Goal: Find contact information

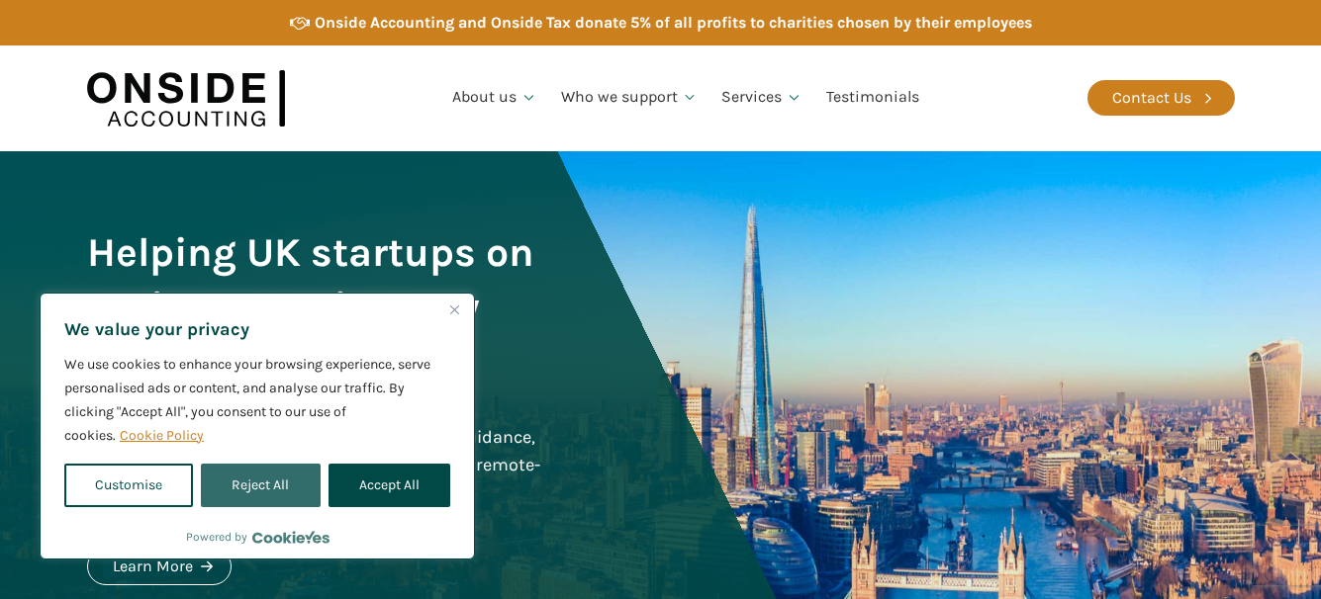
click at [272, 483] on button "Reject All" at bounding box center [260, 486] width 119 height 44
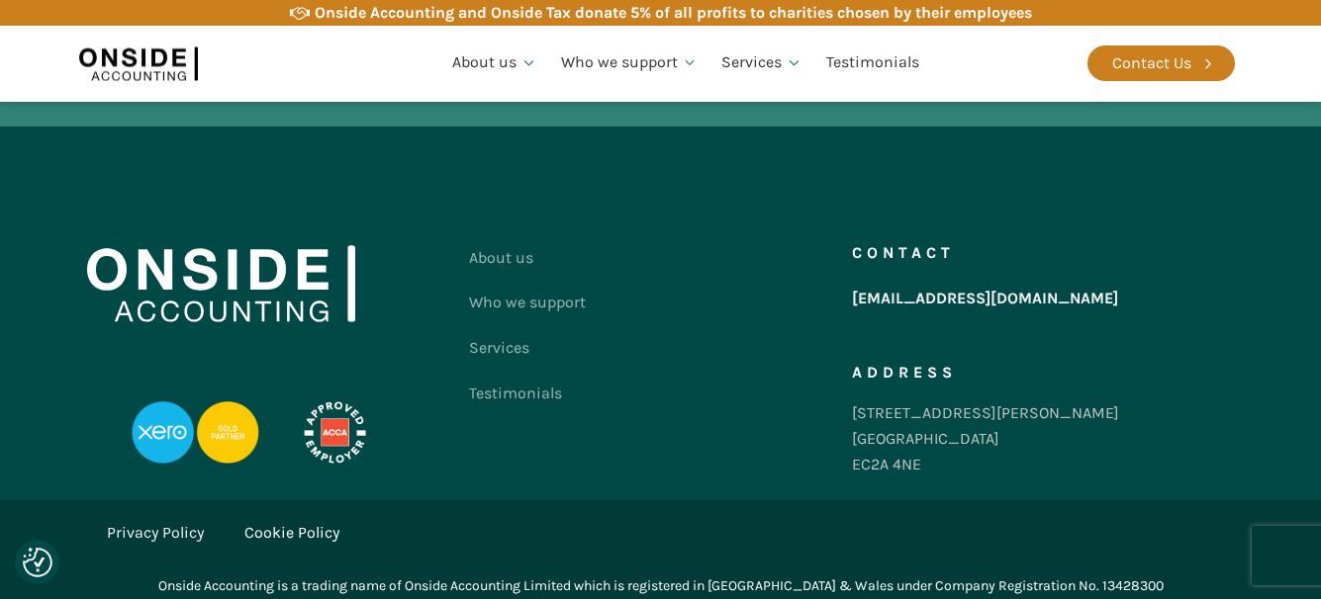
scroll to position [4067, 0]
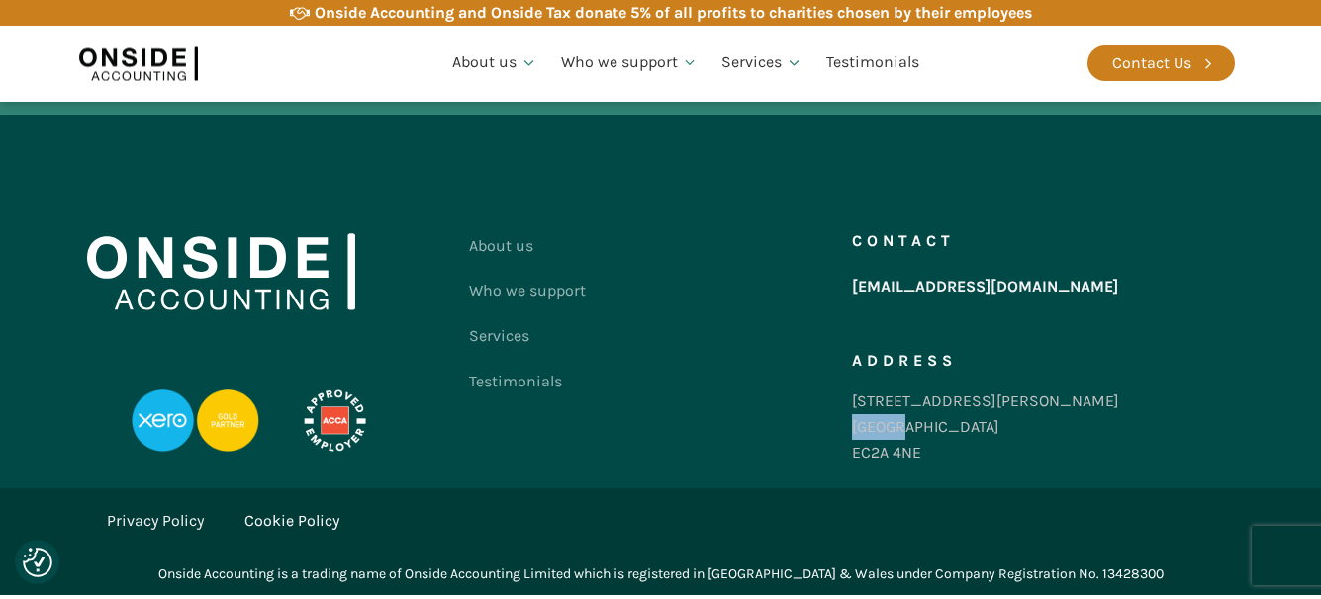
drag, startPoint x: 913, startPoint y: 428, endPoint x: 853, endPoint y: 429, distance: 60.3
click at [853, 429] on div "[STREET_ADDRESS][PERSON_NAME]" at bounding box center [985, 427] width 267 height 76
copy div "[GEOGRAPHIC_DATA]"
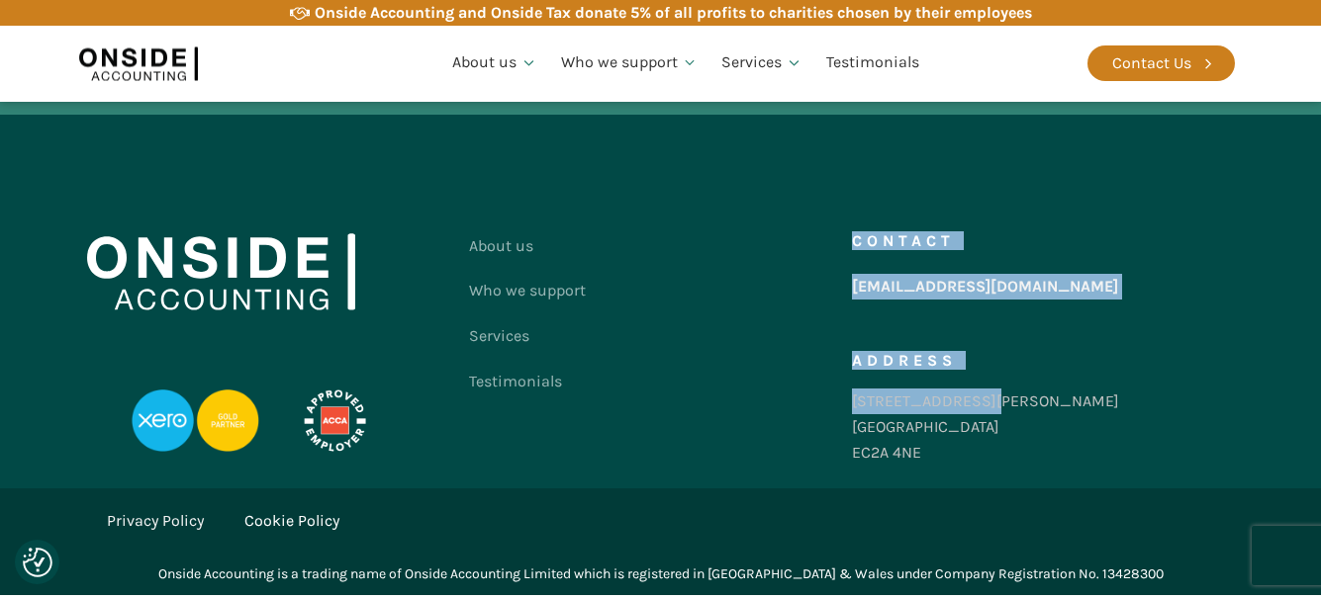
drag, startPoint x: 850, startPoint y: 394, endPoint x: 819, endPoint y: 394, distance: 30.7
click at [819, 394] on div "About us Who we support Services Testimonials Contact us Contact [EMAIL_ADDRESS…" at bounding box center [660, 354] width 1147 height 261
click at [997, 393] on div "Contact [EMAIL_ADDRESS][DOMAIN_NAME] Address [STREET_ADDRESS][PERSON_NAME]" at bounding box center [1043, 354] width 383 height 261
drag, startPoint x: 985, startPoint y: 398, endPoint x: 836, endPoint y: 401, distance: 149.4
click at [836, 401] on div "About us Who we support Services Testimonials Contact us Contact [EMAIL_ADDRESS…" at bounding box center [660, 354] width 1147 height 261
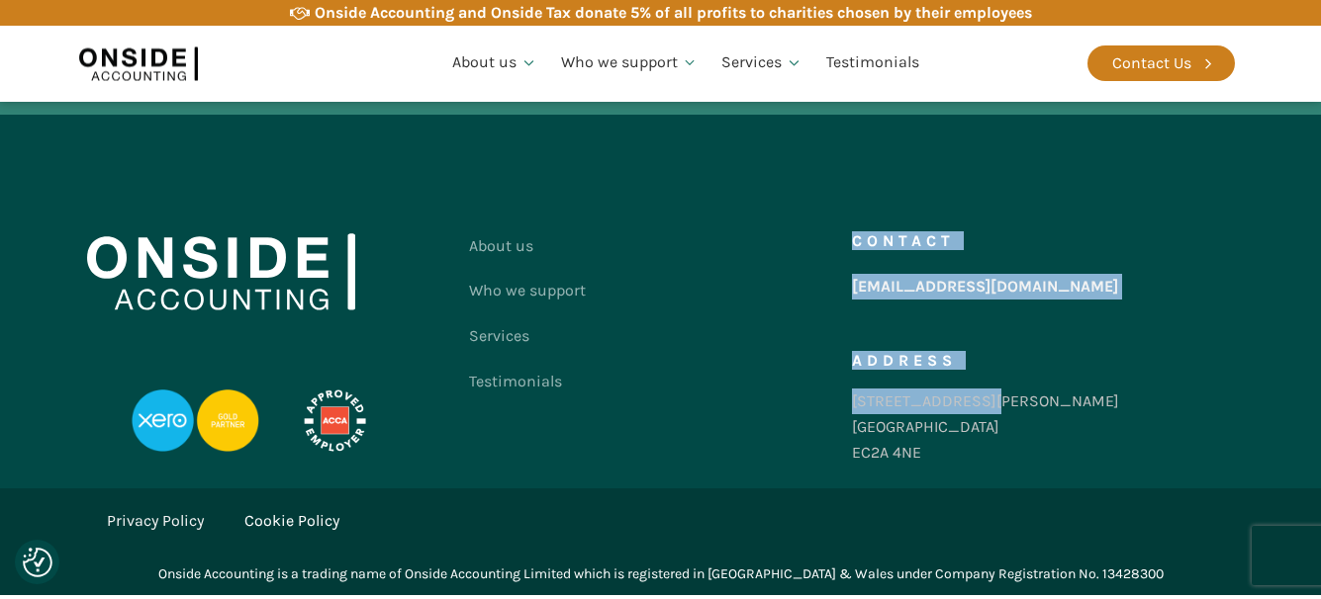
click at [989, 402] on div "Contact [EMAIL_ADDRESS][DOMAIN_NAME] Address [STREET_ADDRESS][PERSON_NAME]" at bounding box center [1043, 354] width 383 height 261
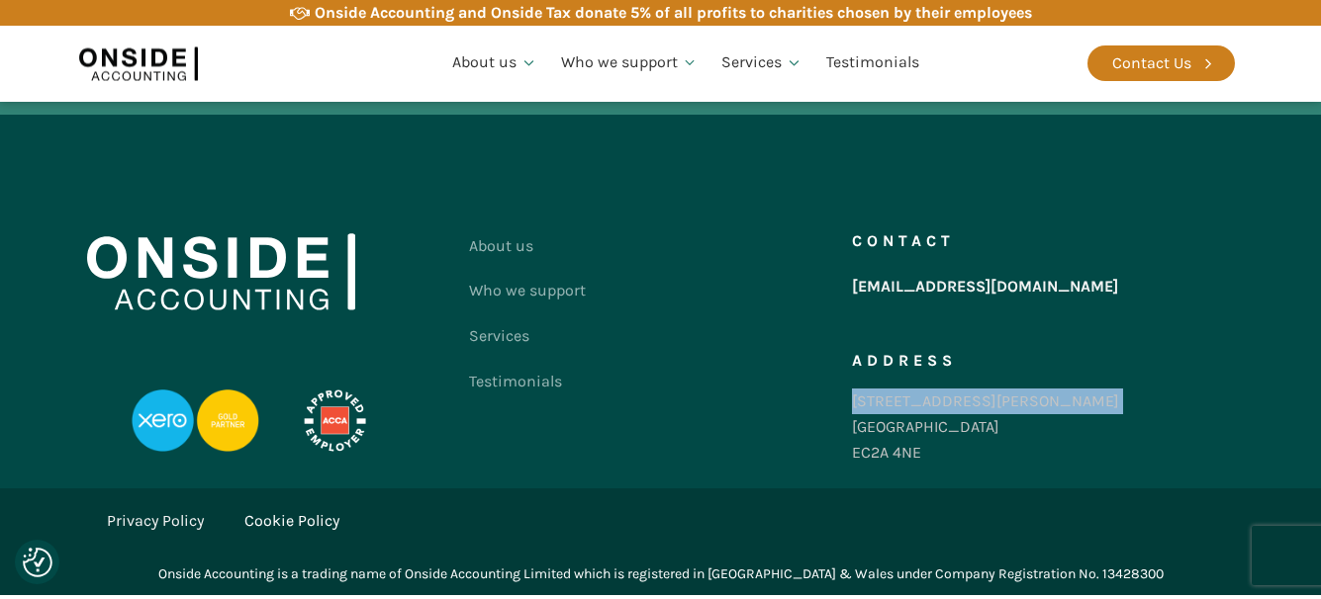
drag, startPoint x: 989, startPoint y: 402, endPoint x: 852, endPoint y: 412, distance: 137.9
click at [852, 412] on div "Contact [EMAIL_ADDRESS][DOMAIN_NAME] Address [STREET_ADDRESS][PERSON_NAME]" at bounding box center [1043, 354] width 383 height 261
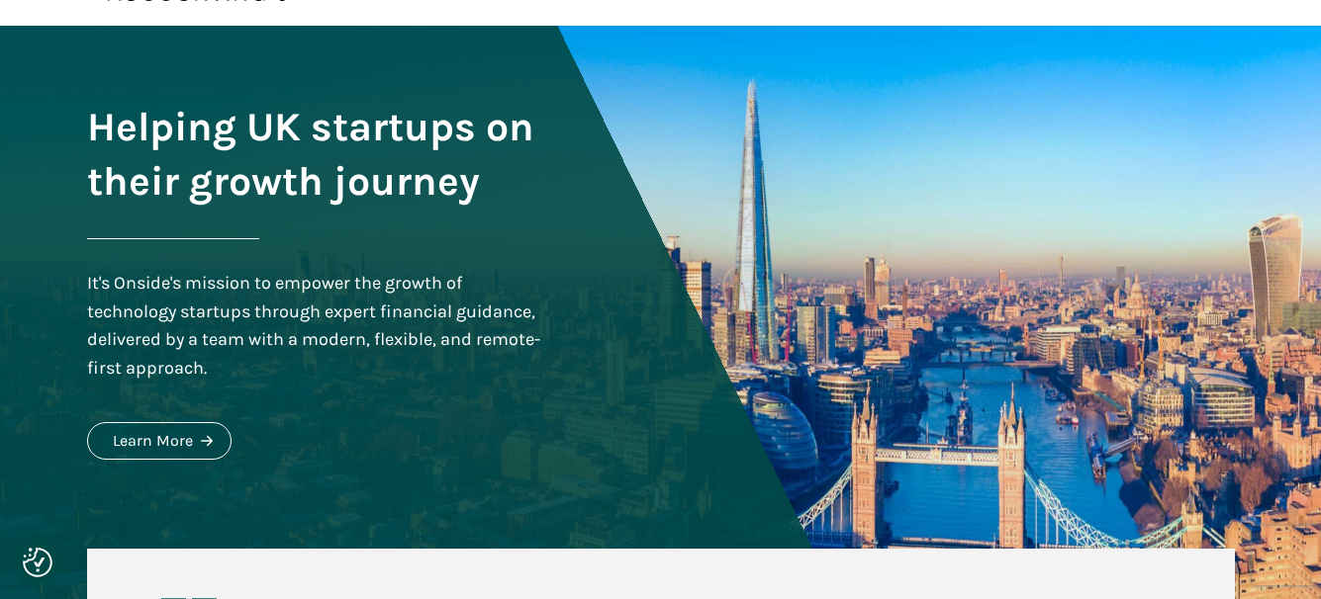
scroll to position [0, 0]
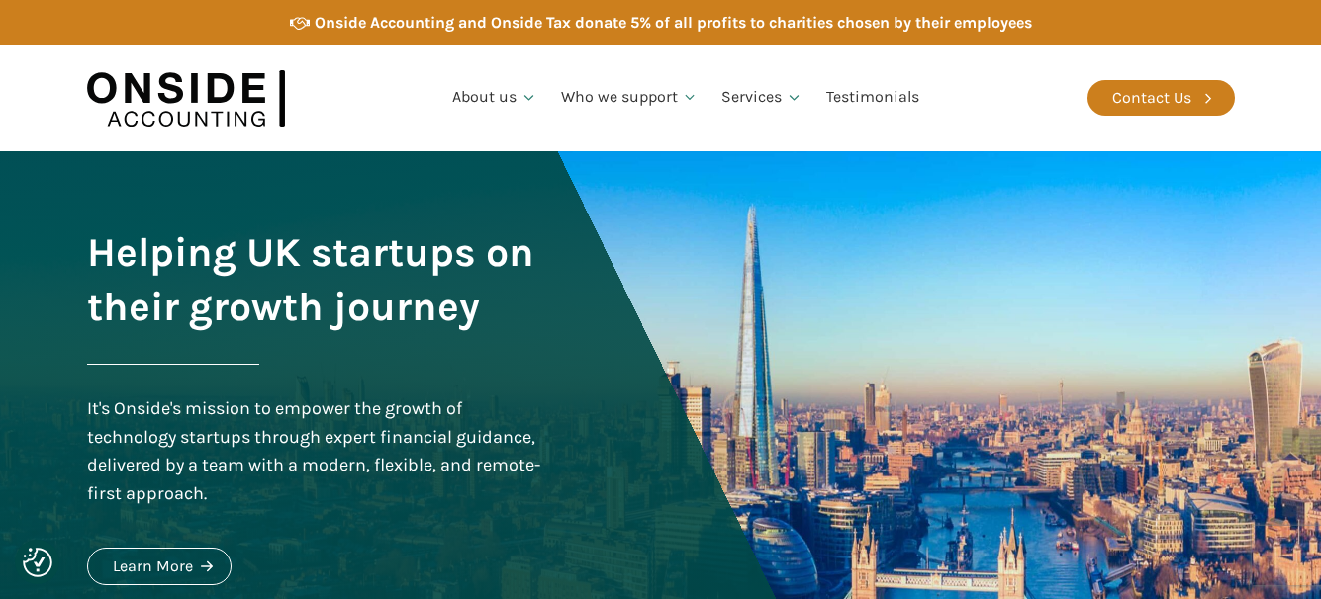
click at [1155, 76] on div "Contact Us" at bounding box center [1160, 98] width 147 height 76
click at [1136, 96] on div "Contact Us" at bounding box center [1151, 98] width 79 height 26
click at [1156, 100] on div "Contact Us" at bounding box center [1151, 98] width 79 height 26
